Goal: Navigation & Orientation: Find specific page/section

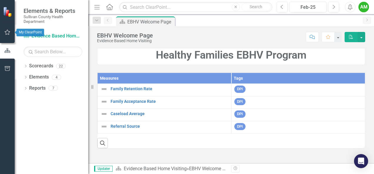
click at [9, 34] on icon "button" at bounding box center [7, 32] width 6 height 5
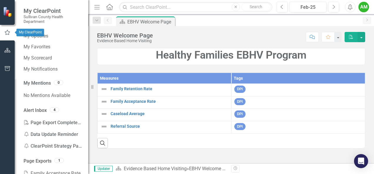
click at [8, 32] on icon "button" at bounding box center [7, 32] width 5 height 5
click at [8, 32] on icon "button" at bounding box center [7, 32] width 6 height 5
click at [39, 34] on link "My Updates" at bounding box center [52, 36] width 59 height 7
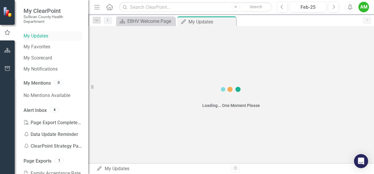
click at [39, 34] on link "My Updates" at bounding box center [52, 36] width 59 height 7
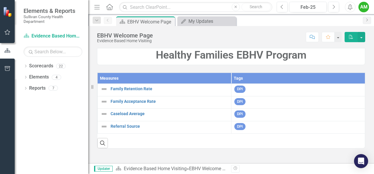
click at [279, 112] on div "DPI" at bounding box center [297, 115] width 127 height 9
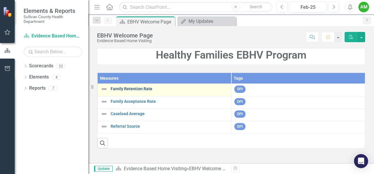
click at [152, 91] on link "Family Retention Rate" at bounding box center [168, 89] width 117 height 4
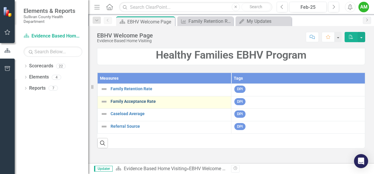
click at [145, 102] on link "Family Acceptance Rate" at bounding box center [168, 102] width 117 height 4
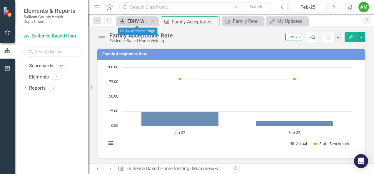
click at [134, 22] on div "EBHV Welcome Page" at bounding box center [138, 21] width 22 height 7
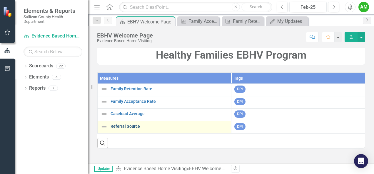
click at [129, 126] on link "Referral Source" at bounding box center [168, 127] width 117 height 4
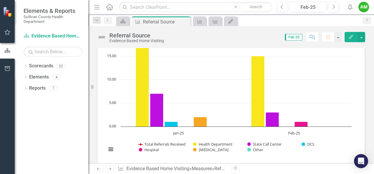
scroll to position [84, 0]
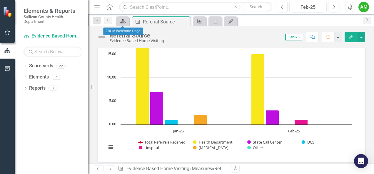
click at [125, 21] on icon "Scorecard" at bounding box center [123, 21] width 6 height 5
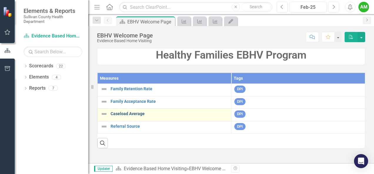
click at [141, 114] on link "Caseload Average" at bounding box center [168, 114] width 117 height 4
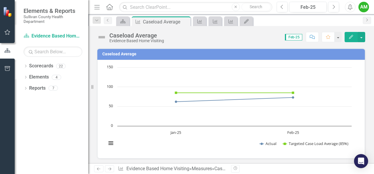
click at [297, 36] on span "Feb-25" at bounding box center [293, 37] width 17 height 6
click at [298, 39] on span "Feb-25" at bounding box center [293, 37] width 17 height 6
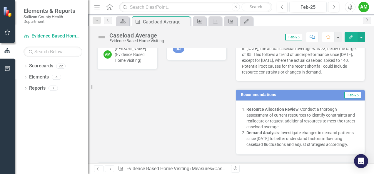
scroll to position [113, 0]
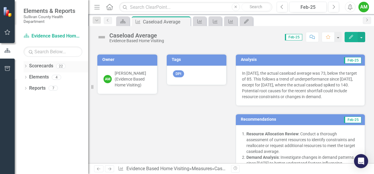
click at [45, 69] on link "Scorecards" at bounding box center [41, 66] width 24 height 7
click at [41, 82] on div "Elements" at bounding box center [39, 78] width 20 height 10
click at [10, 32] on icon "button" at bounding box center [7, 32] width 6 height 5
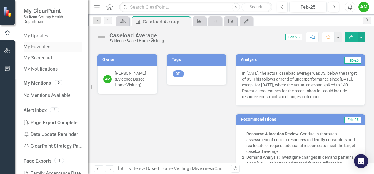
click at [43, 47] on link "My Favorites" at bounding box center [52, 47] width 59 height 7
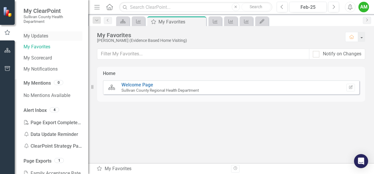
click at [42, 37] on link "My Updates" at bounding box center [52, 36] width 59 height 7
